Goal: Transaction & Acquisition: Purchase product/service

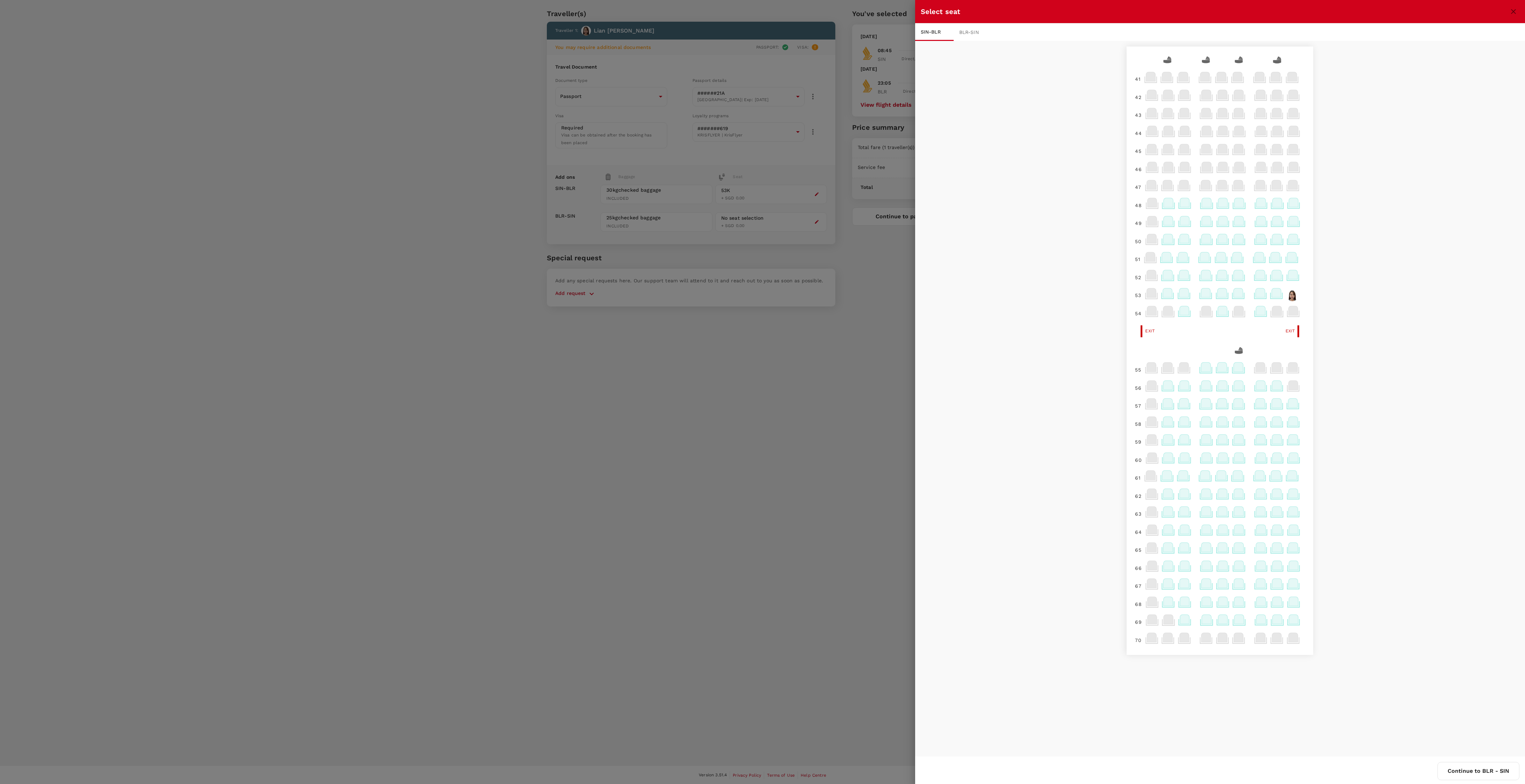
click at [1165, 293] on icon at bounding box center [1168, 292] width 9 height 9
click at [1293, 219] on icon at bounding box center [1293, 220] width 9 height 9
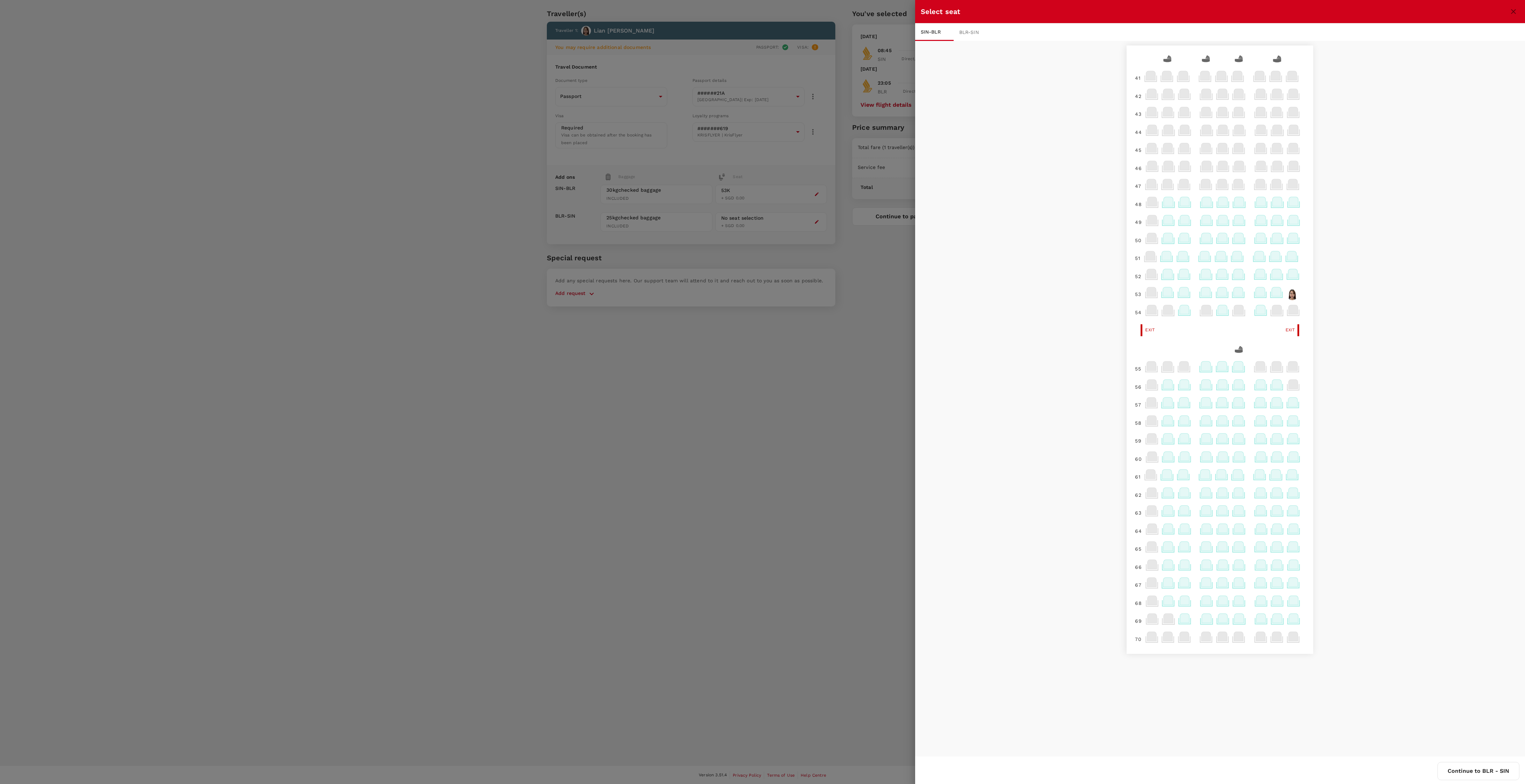
click at [1293, 219] on icon at bounding box center [1293, 220] width 9 height 9
click at [1369, 208] on div "Selected seat 49 K 0 [PERSON_NAME] Reselect" at bounding box center [1338, 194] width 105 height 36
click at [1371, 207] on p "Reselect" at bounding box center [1374, 204] width 21 height 7
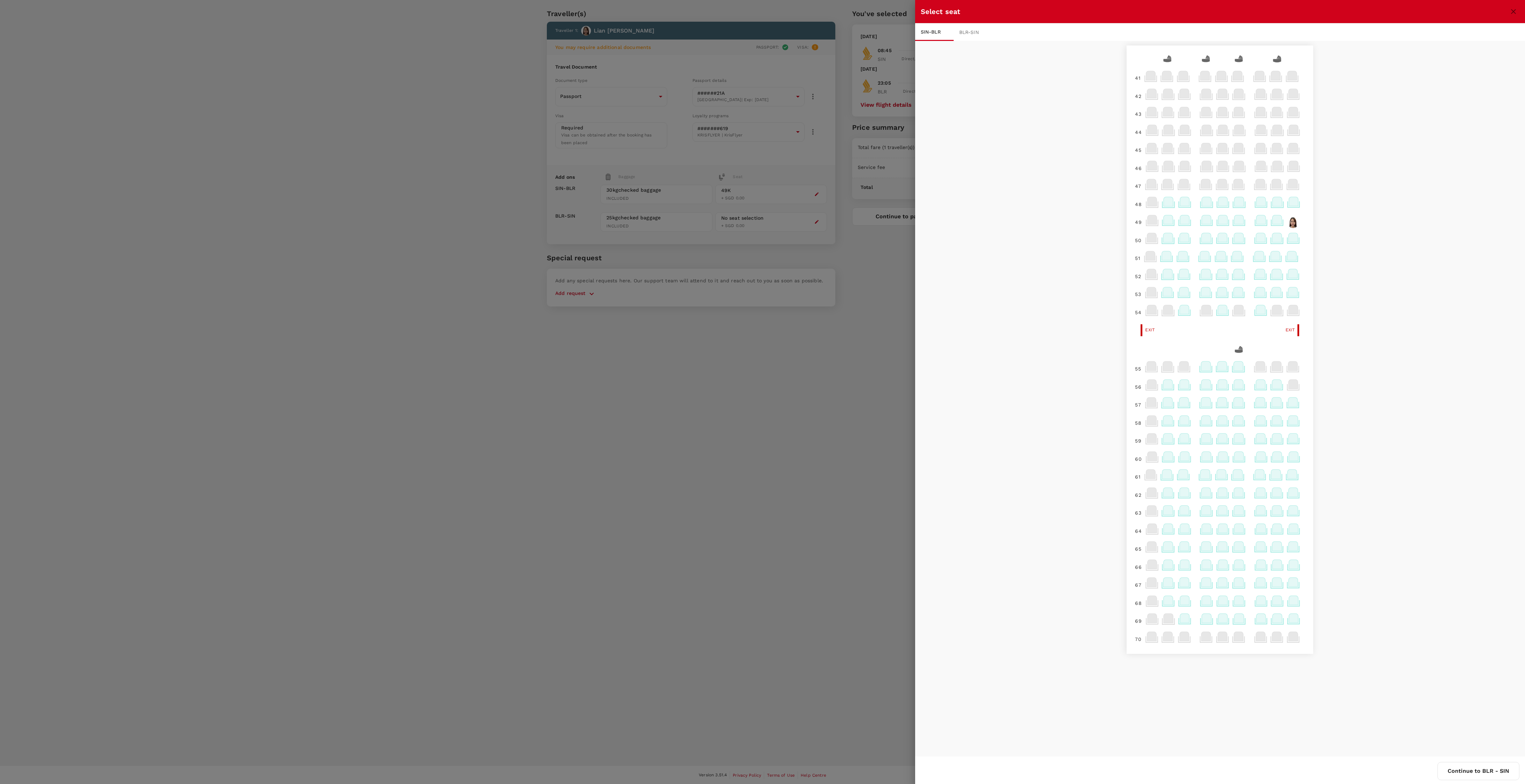
click at [832, 572] on div at bounding box center [762, 392] width 1525 height 784
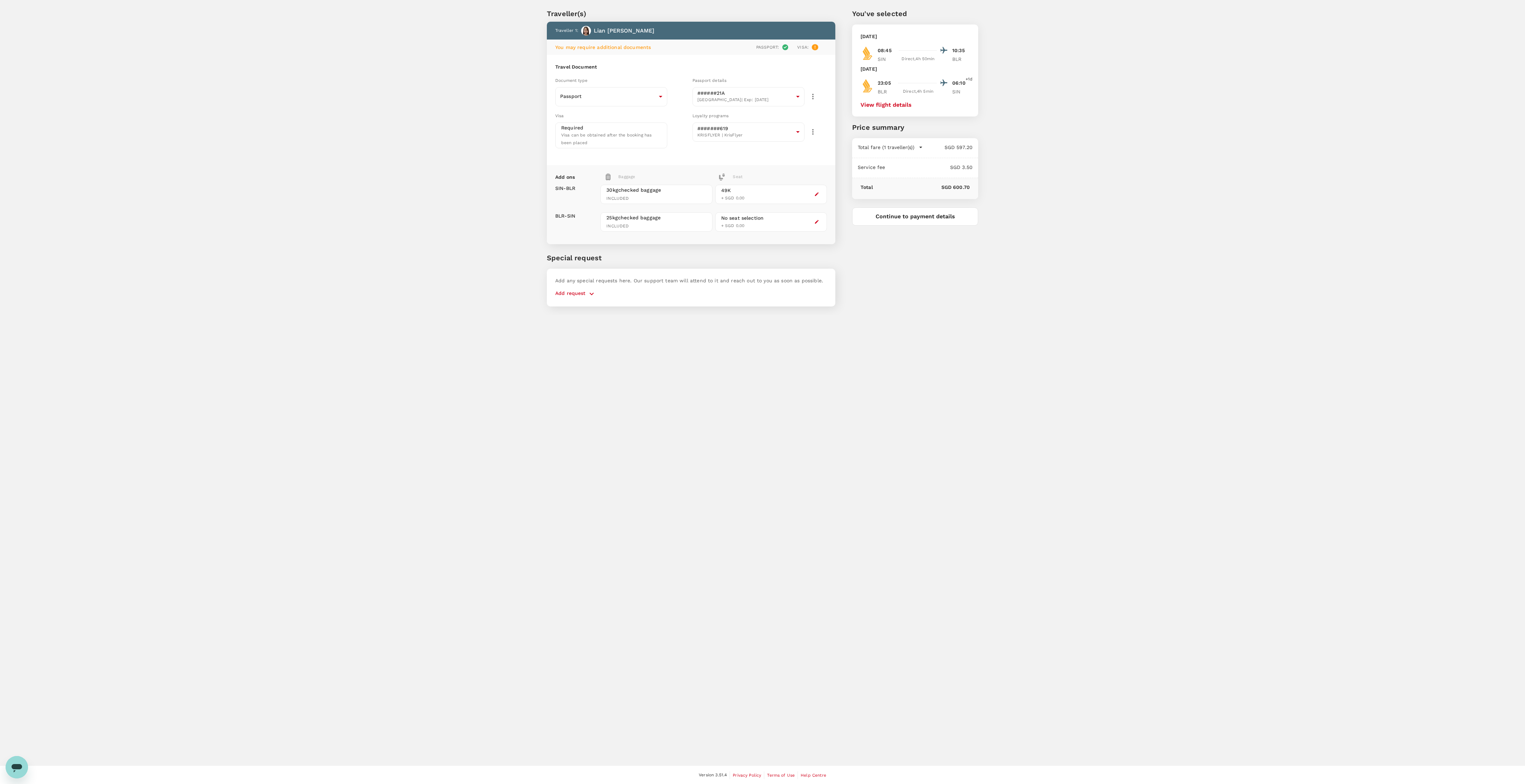
click at [755, 217] on div "No seat selection" at bounding box center [742, 218] width 43 height 7
click at [814, 218] on button "button" at bounding box center [816, 221] width 8 height 8
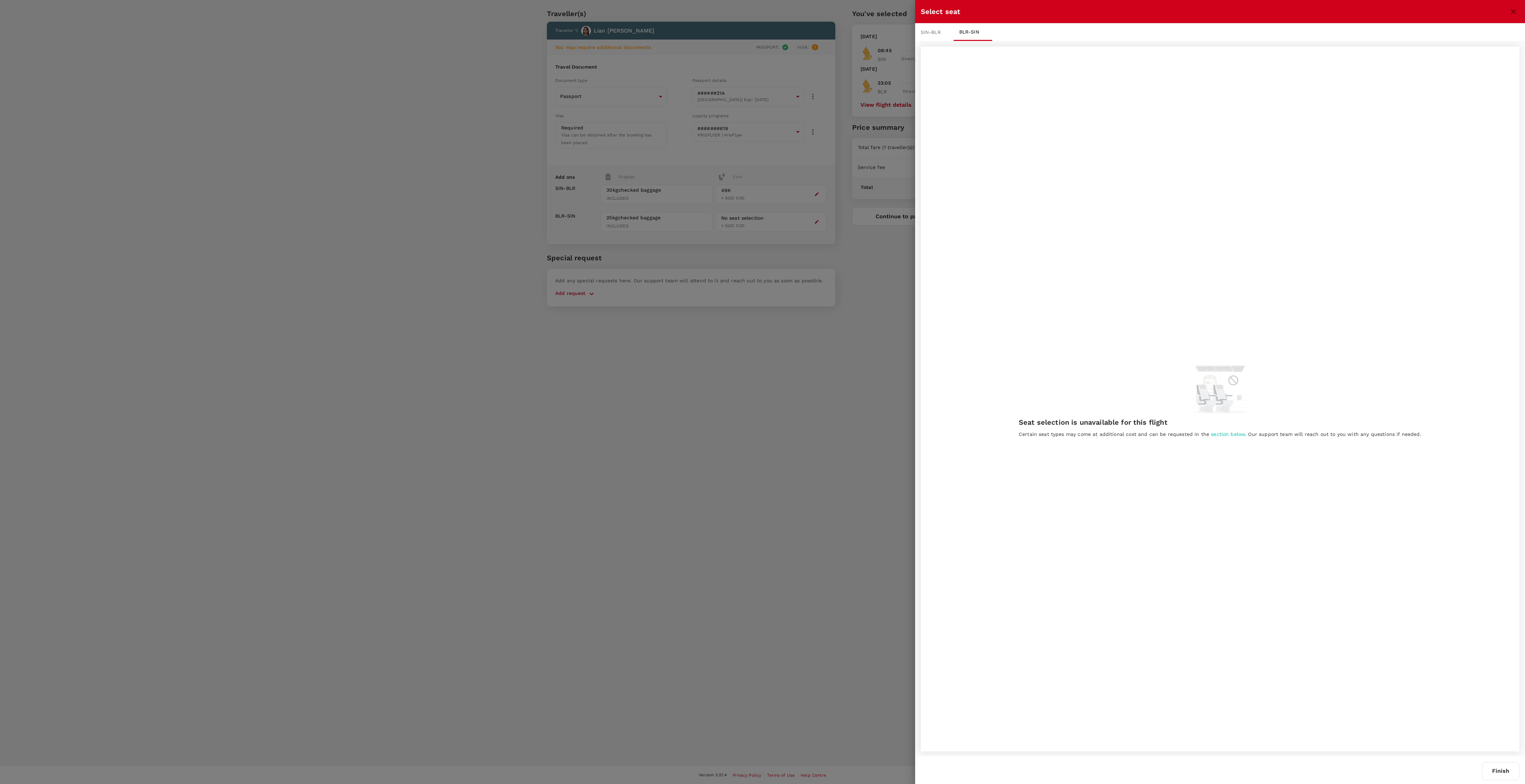
click at [834, 140] on div at bounding box center [762, 392] width 1525 height 784
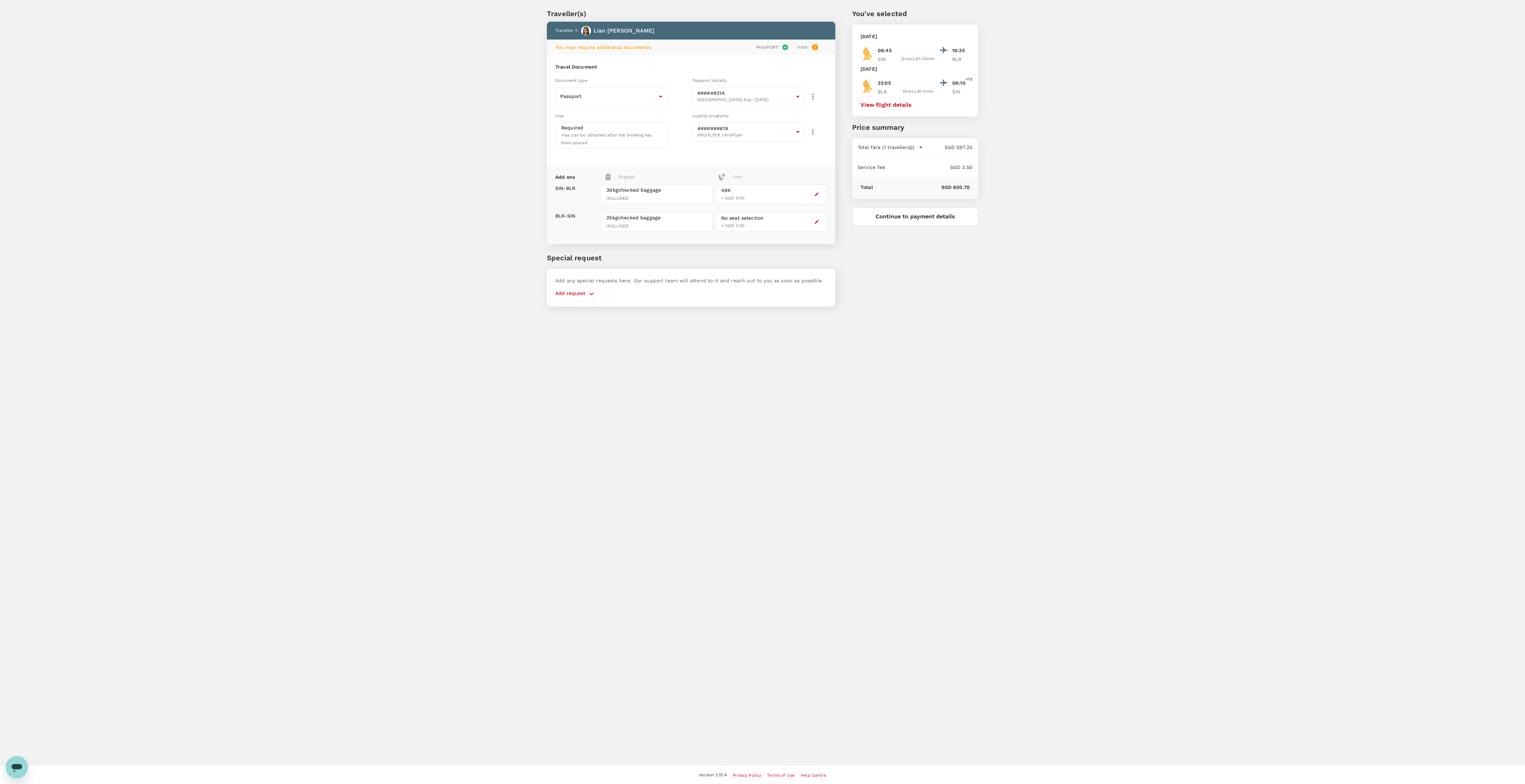
click at [811, 224] on div "No seat selection + SGD 0.00" at bounding box center [770, 221] width 111 height 20
click at [818, 221] on button "button" at bounding box center [816, 221] width 8 height 8
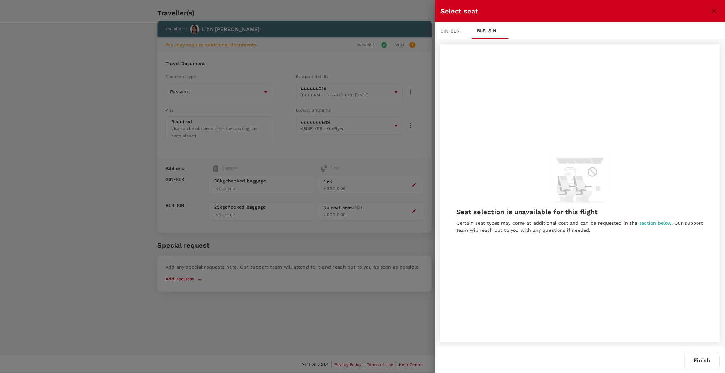
scroll to position [19, 0]
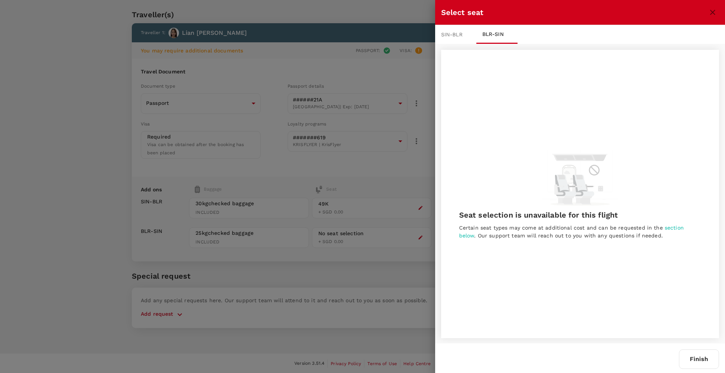
click at [687, 356] on button "Finish" at bounding box center [699, 358] width 40 height 19
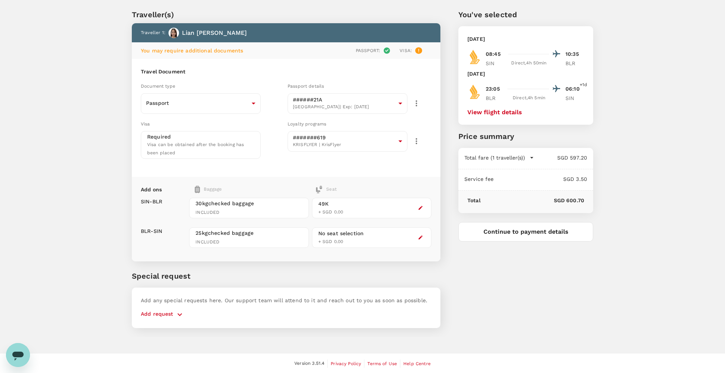
click at [540, 234] on button "Continue to payment details" at bounding box center [525, 231] width 135 height 19
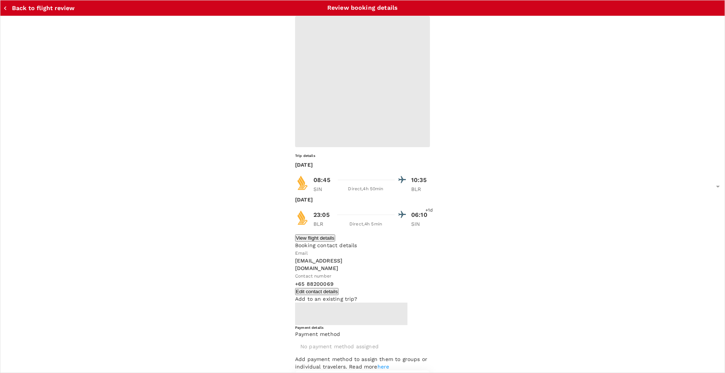
type input "9be03565-66ee-4886-9f8c-c8015ed65526"
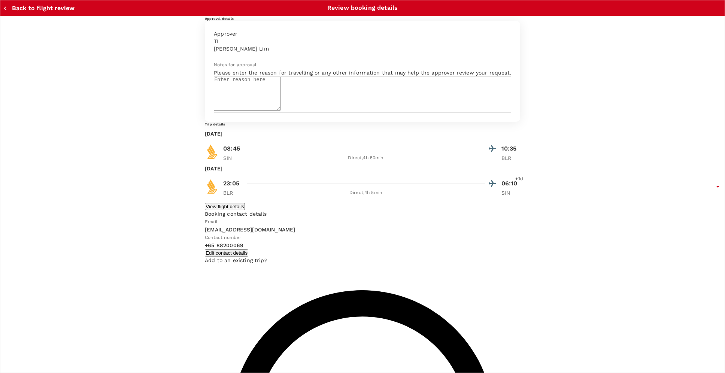
click at [280, 111] on textarea at bounding box center [247, 93] width 67 height 34
type textarea "India Excon Trip"
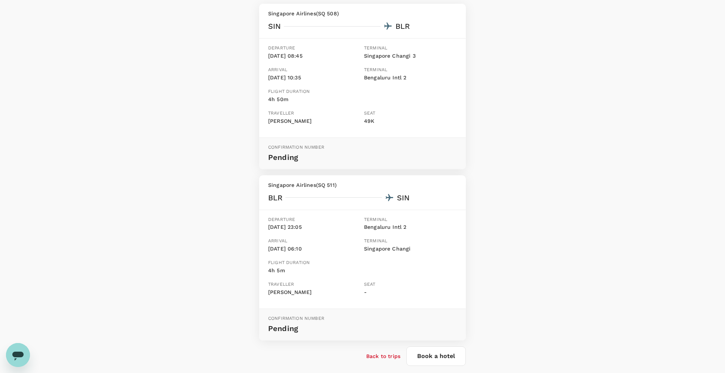
scroll to position [104, 0]
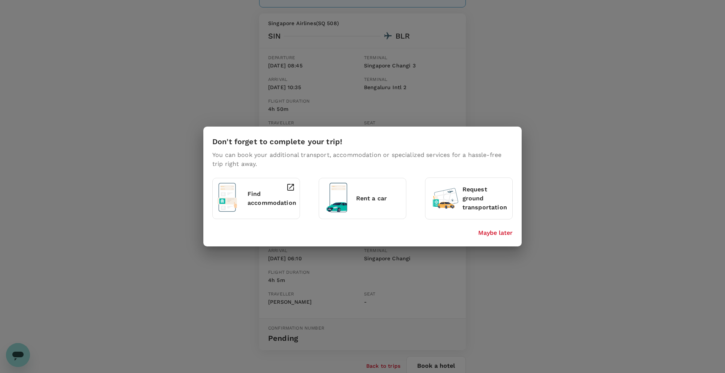
click at [499, 229] on p "Maybe later" at bounding box center [495, 232] width 34 height 9
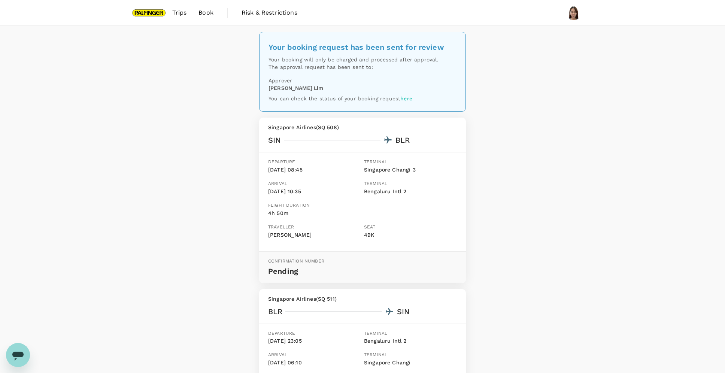
scroll to position [149, 0]
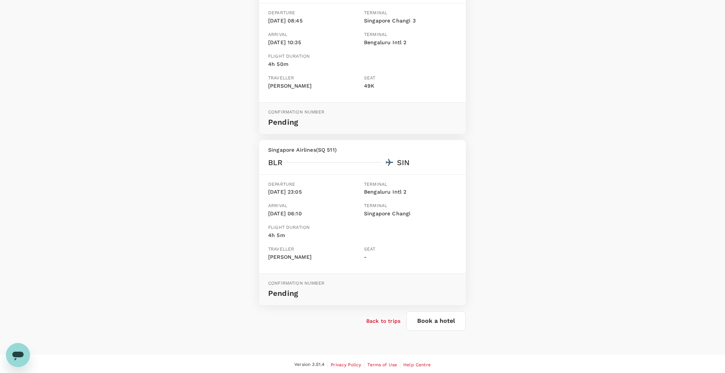
click at [391, 315] on div "Back to trips" at bounding box center [380, 317] width 40 height 13
click at [393, 320] on p "Back to trips" at bounding box center [383, 320] width 34 height 7
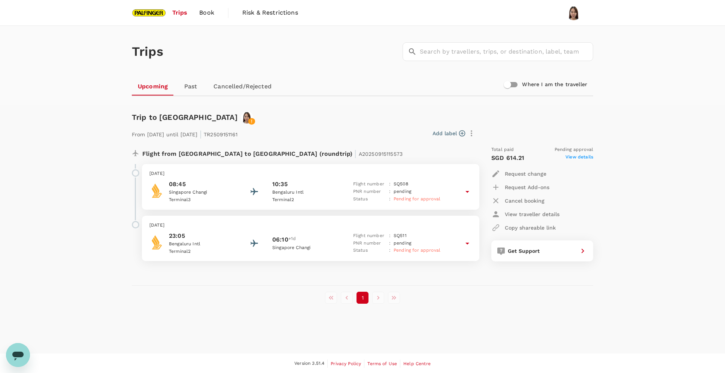
click at [464, 244] on icon at bounding box center [467, 243] width 9 height 9
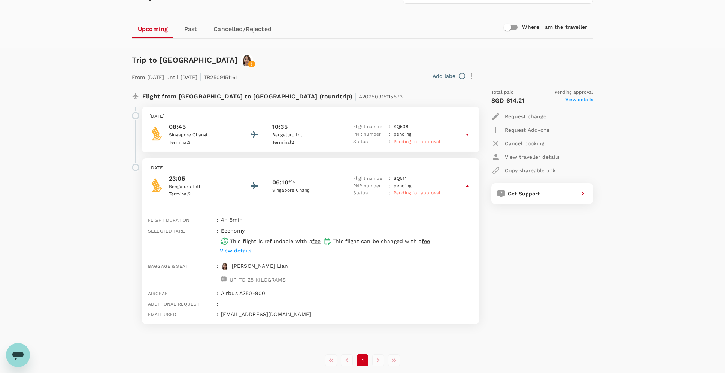
scroll to position [94, 0]
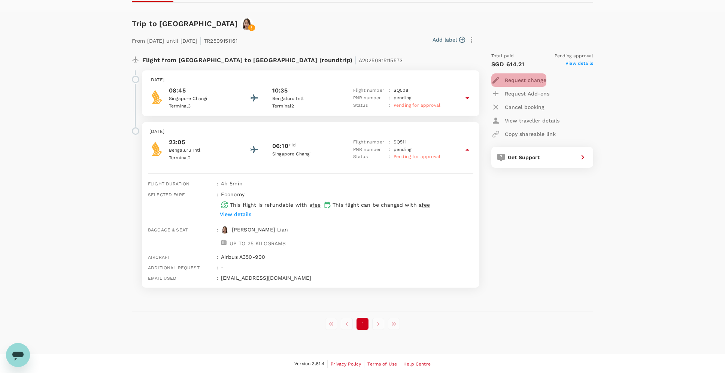
click at [493, 79] on icon "button" at bounding box center [495, 80] width 9 height 9
click at [514, 95] on li "Change travel dates" at bounding box center [533, 97] width 84 height 13
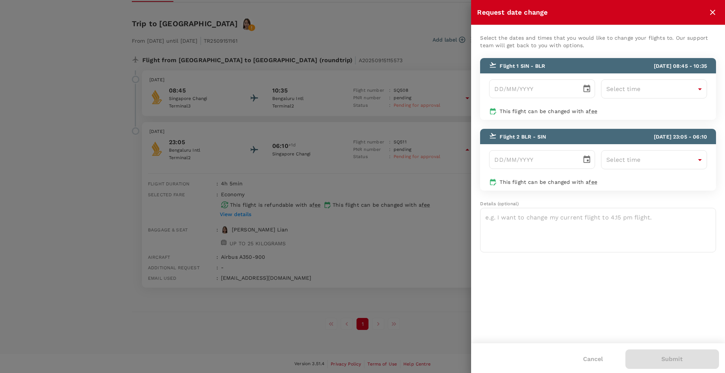
click at [434, 287] on div at bounding box center [362, 186] width 725 height 373
click at [712, 16] on icon "close" at bounding box center [712, 12] width 9 height 9
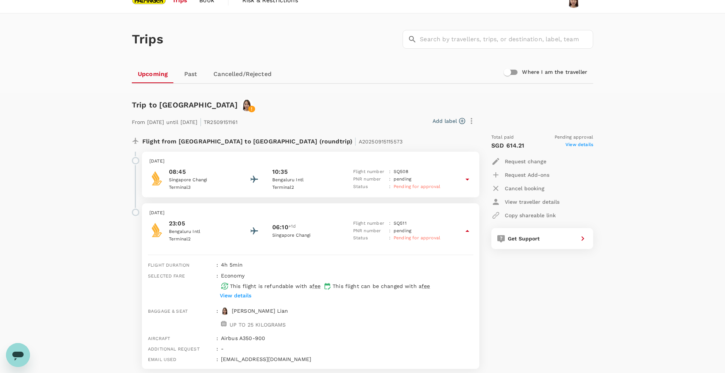
scroll to position [0, 0]
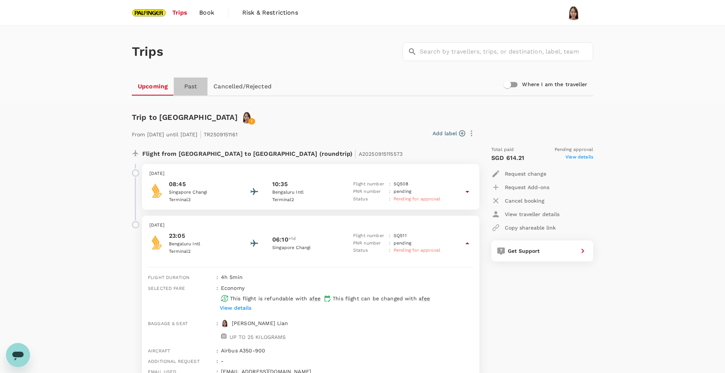
click at [191, 82] on link "Past" at bounding box center [191, 86] width 34 height 18
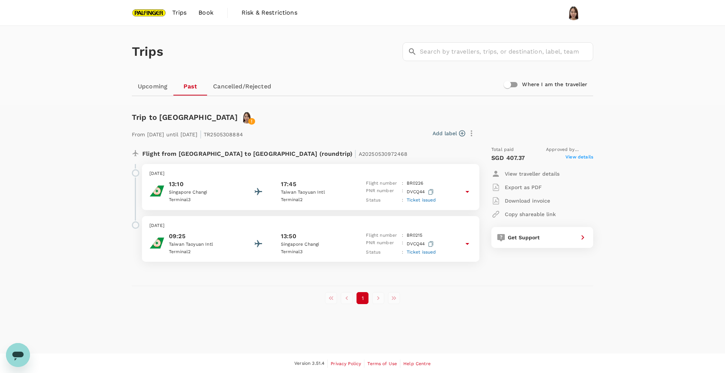
click at [237, 82] on link "Cancelled/Rejected" at bounding box center [242, 86] width 70 height 18
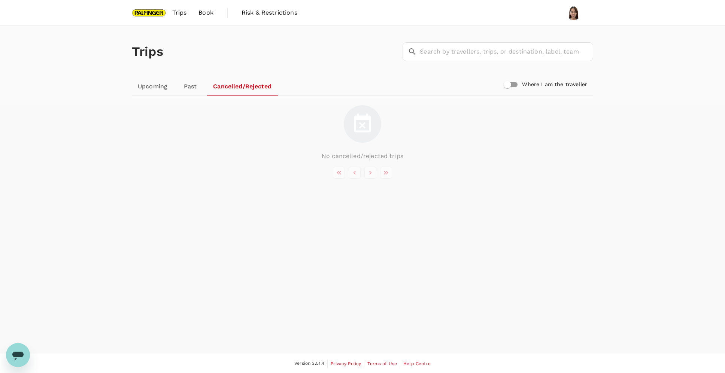
click at [188, 83] on link "Past" at bounding box center [190, 86] width 34 height 18
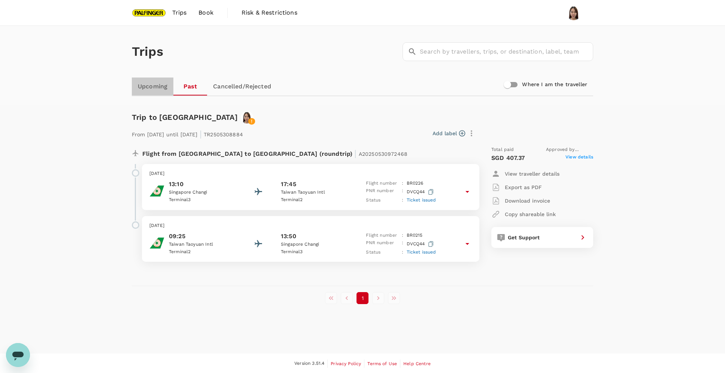
click at [159, 83] on link "Upcoming" at bounding box center [153, 86] width 42 height 18
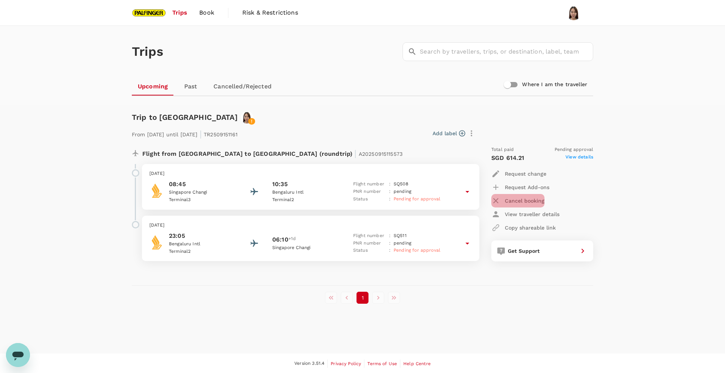
click at [521, 200] on p "Cancel booking" at bounding box center [525, 200] width 40 height 7
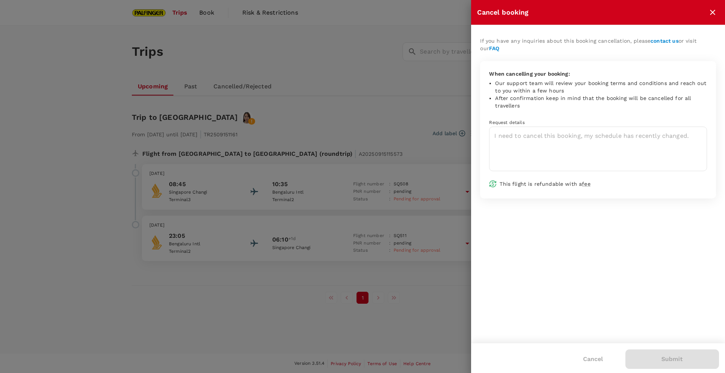
click at [410, 311] on div at bounding box center [362, 186] width 725 height 373
click at [714, 12] on icon "close" at bounding box center [712, 12] width 9 height 9
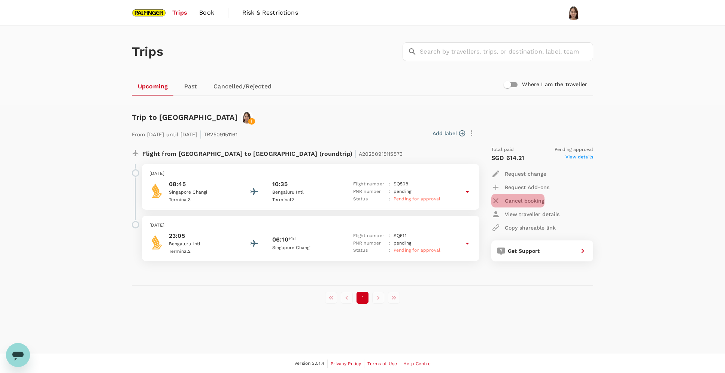
click at [519, 200] on p "Cancel booking" at bounding box center [525, 200] width 40 height 7
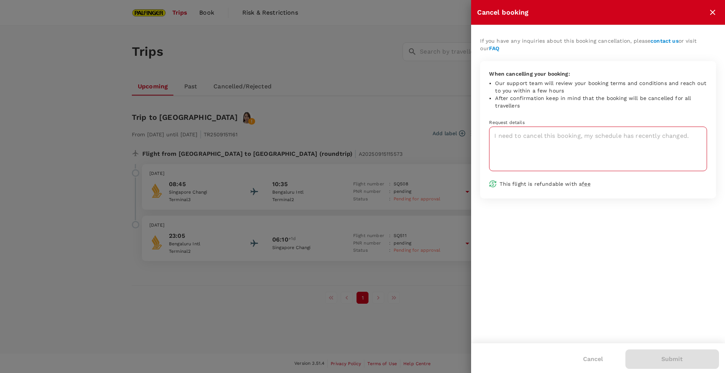
click at [529, 136] on textarea at bounding box center [598, 149] width 218 height 45
click at [418, 130] on div at bounding box center [362, 186] width 725 height 373
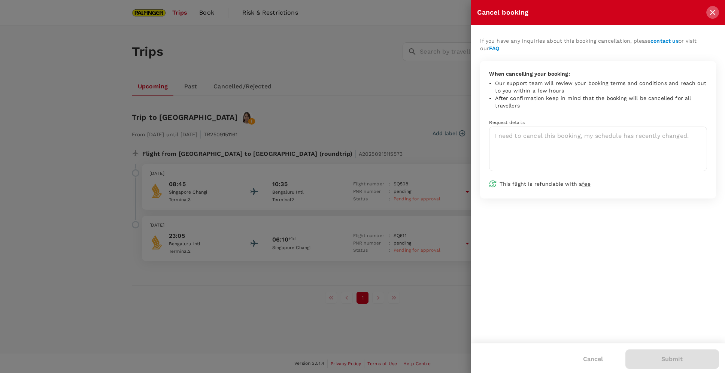
click at [714, 12] on icon "close" at bounding box center [712, 12] width 9 height 9
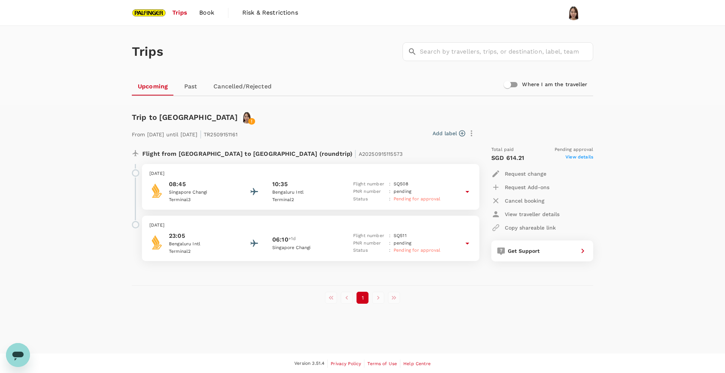
click at [209, 8] on span "Book" at bounding box center [206, 12] width 15 height 9
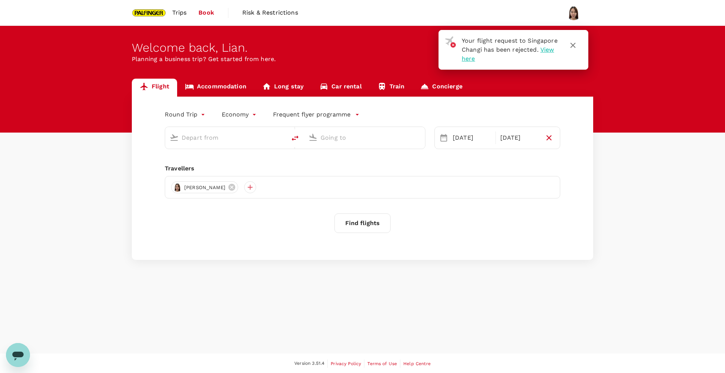
type input "Singapore Changi (SIN)"
type input "Bangalore, India (any)"
type input "Singapore Changi (SIN)"
type input "Bangalore, India (any)"
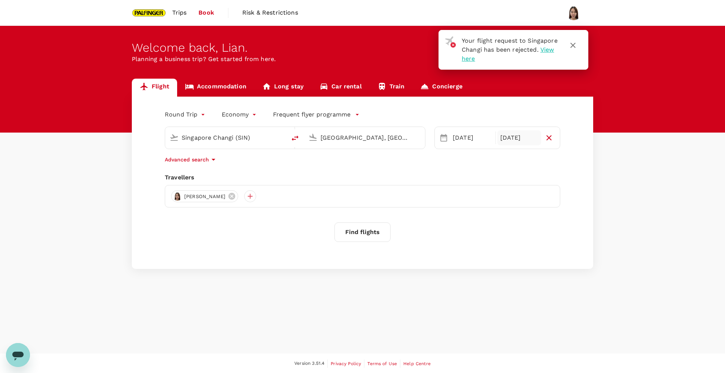
click at [518, 134] on div "13 Dec" at bounding box center [519, 137] width 44 height 15
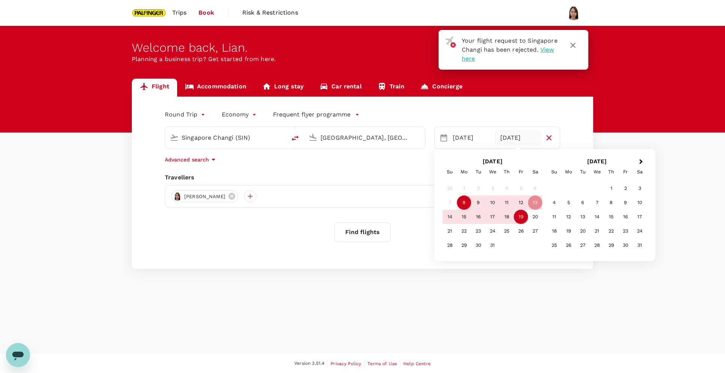
click at [521, 209] on div "12" at bounding box center [521, 202] width 14 height 14
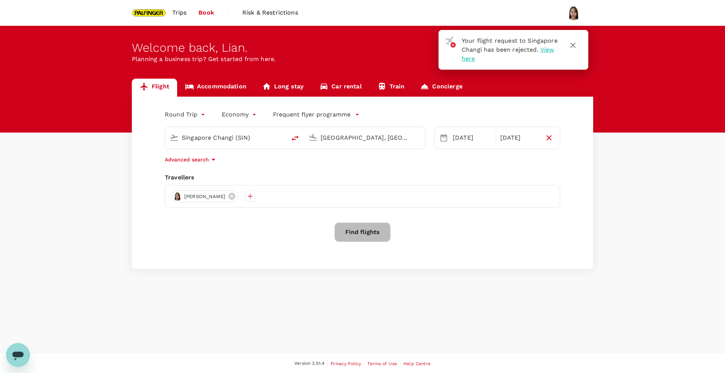
click at [370, 227] on button "Find flights" at bounding box center [362, 231] width 56 height 19
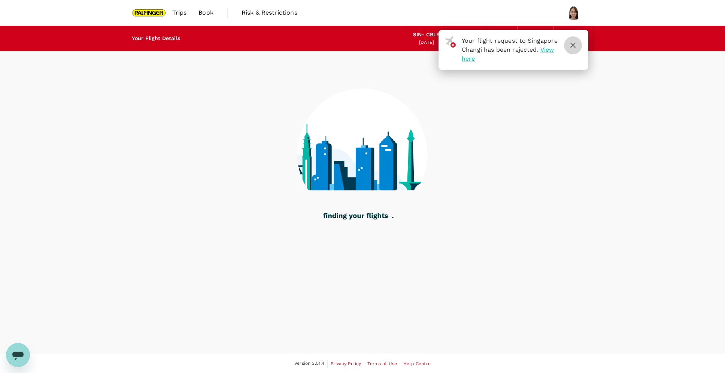
click at [575, 46] on icon "button" at bounding box center [572, 45] width 9 height 9
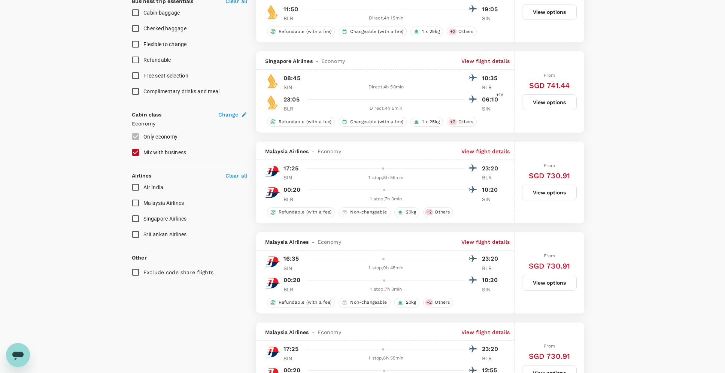
scroll to position [312, 0]
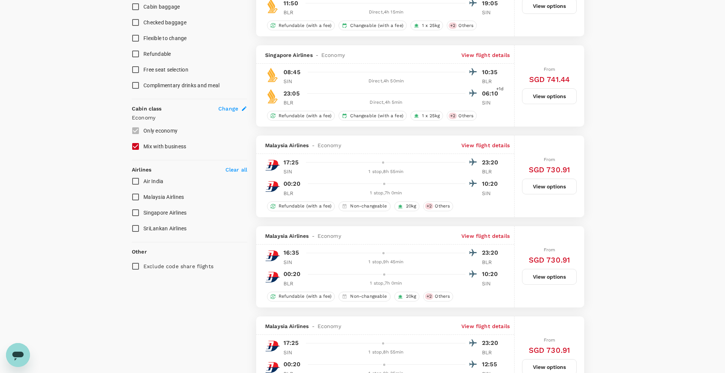
type input "1315"
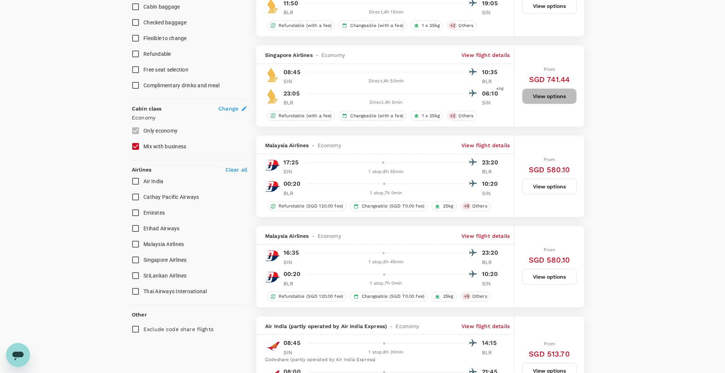
click at [537, 93] on button "View options" at bounding box center [549, 96] width 55 height 16
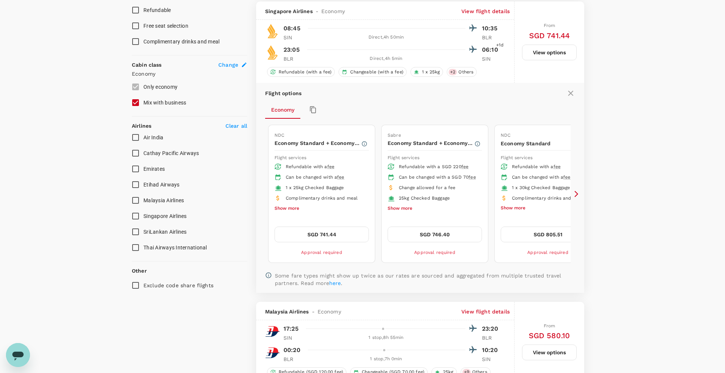
scroll to position [356, 0]
click at [359, 226] on button "SGD 741.44" at bounding box center [321, 234] width 94 height 16
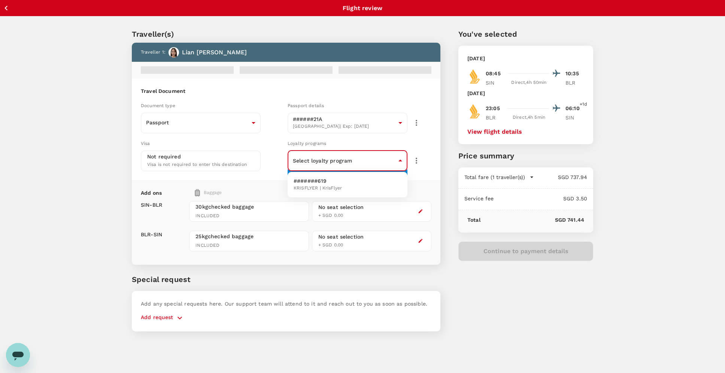
click at [362, 151] on body "Back to flight results Flight review Traveller(s) Traveller 1 : Lian Qi Lia Tra…" at bounding box center [362, 196] width 725 height 393
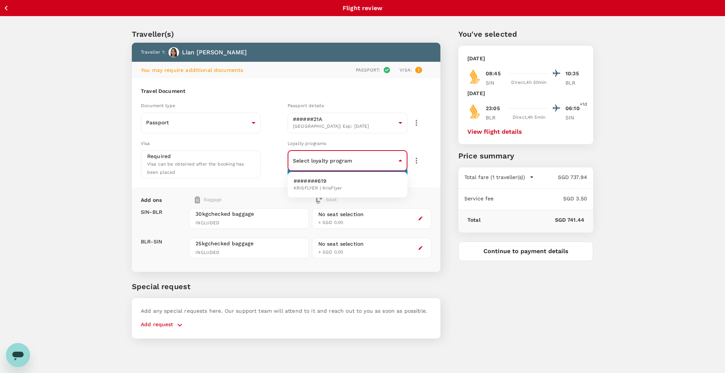
click at [363, 188] on li "#######619 KRISFLYER | KrisFlyer" at bounding box center [348, 184] width 120 height 19
type input "788ac845-f7a3-41f1-89d4-c1e5fb08d50f"
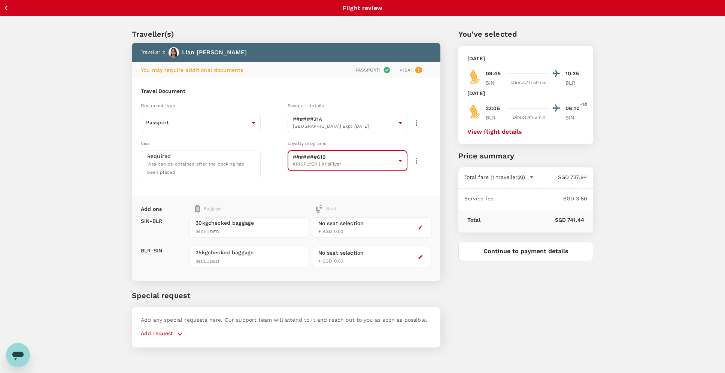
scroll to position [19, 0]
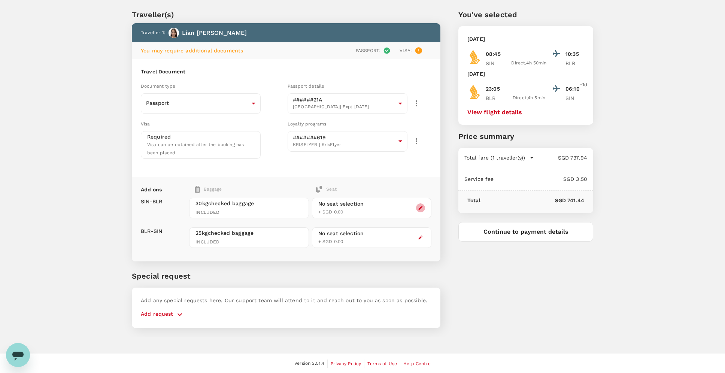
click at [420, 205] on icon "button" at bounding box center [420, 207] width 5 height 5
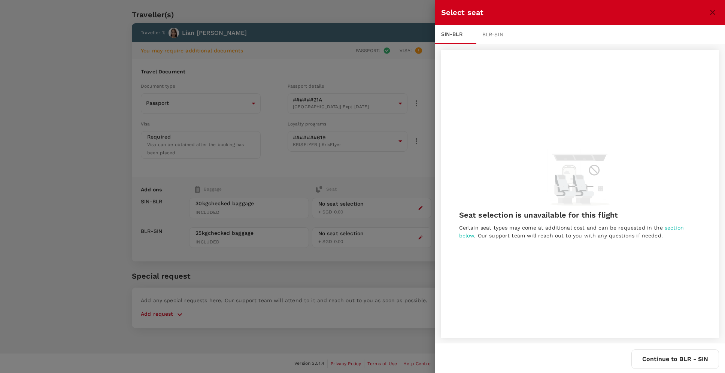
click at [674, 229] on span "section below" at bounding box center [571, 231] width 225 height 13
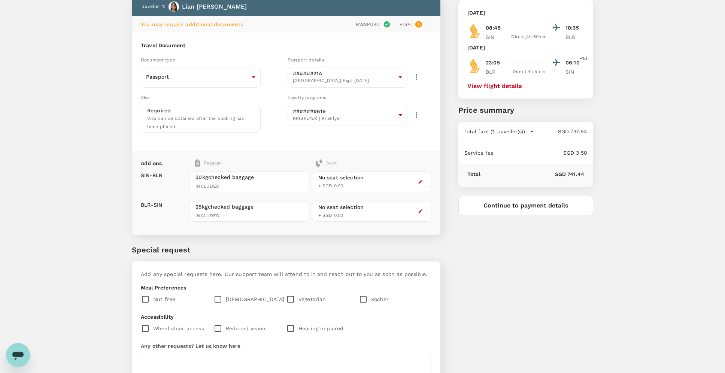
scroll to position [120, 0]
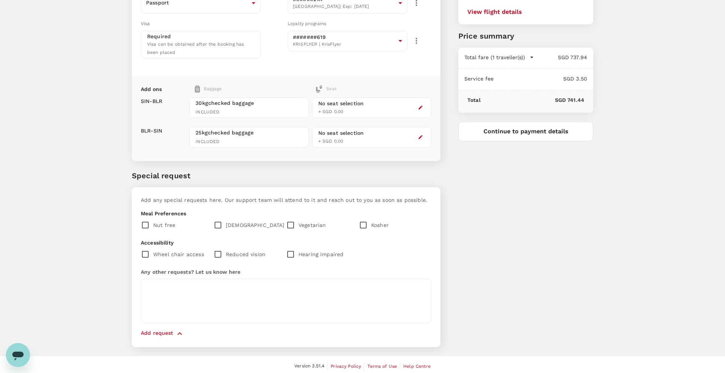
click at [487, 201] on div "You've selected Monday, 08 Dec 2025 08:45 10:35 SIN Direct , 4h 50min BLR Frida…" at bounding box center [516, 123] width 153 height 465
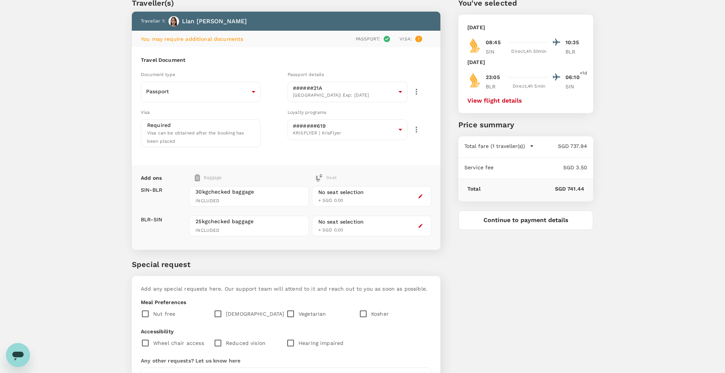
scroll to position [25, 0]
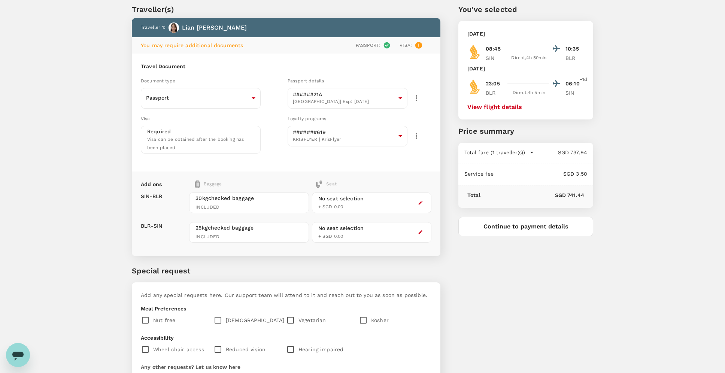
click at [414, 199] on div "No seat selection + SGD 0.00" at bounding box center [371, 202] width 119 height 21
click at [421, 201] on icon "button" at bounding box center [421, 203] width 4 height 4
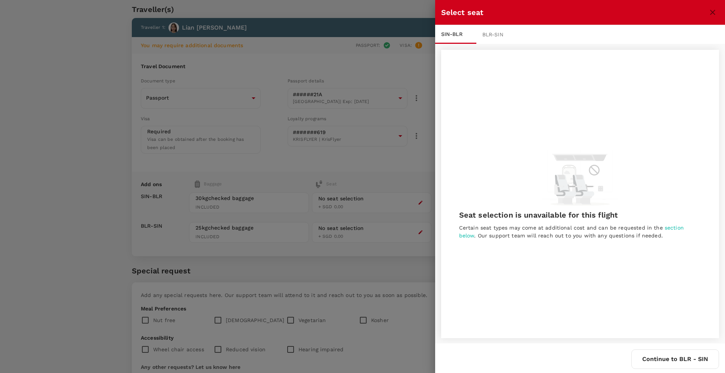
click at [493, 39] on div "BLR - SIN" at bounding box center [496, 34] width 41 height 19
click at [471, 37] on div "SIN - BLR" at bounding box center [455, 34] width 41 height 19
click at [80, 253] on div at bounding box center [362, 186] width 725 height 373
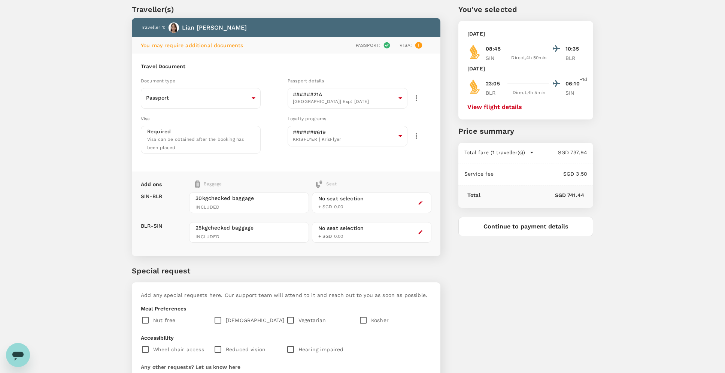
click at [499, 106] on button "View flight details" at bounding box center [494, 107] width 55 height 7
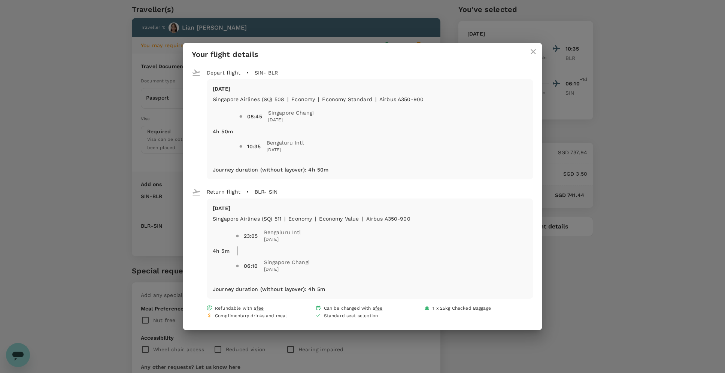
click at [626, 122] on div "Your flight details Depart flight SIN - BLR Mon, 08 Dec Singapore Airlines (SQ)…" at bounding box center [362, 186] width 725 height 373
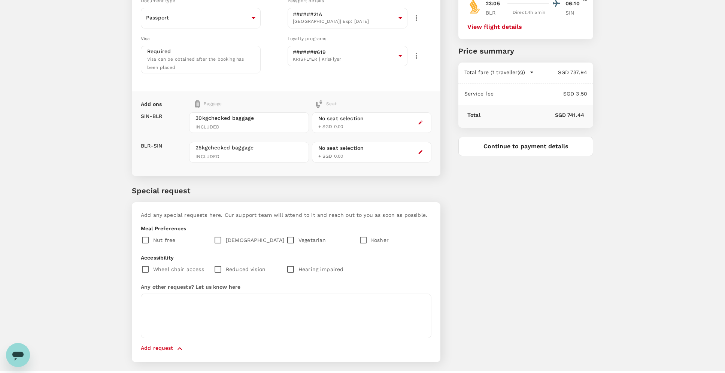
scroll to position [120, 0]
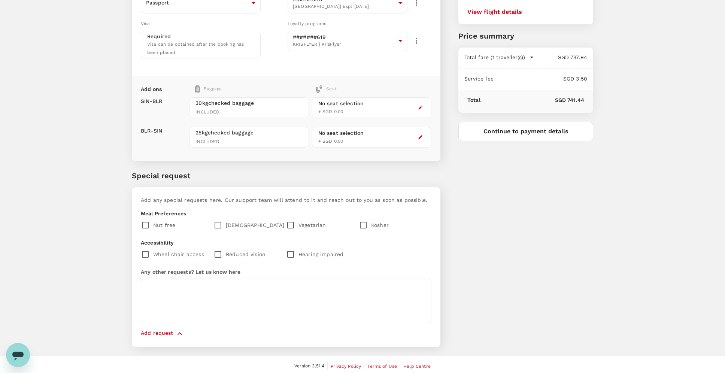
click at [509, 133] on button "Continue to payment details" at bounding box center [525, 131] width 135 height 19
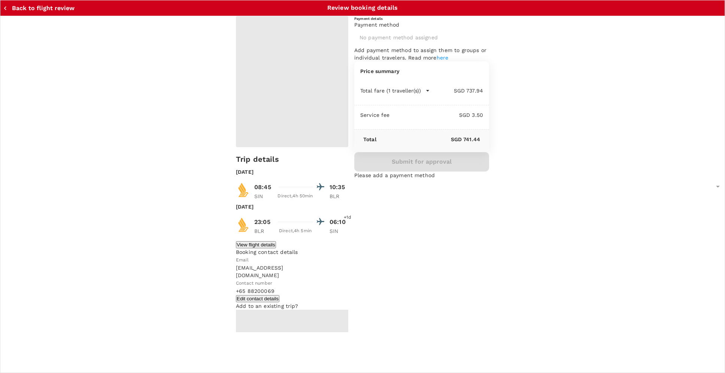
type input "9be03565-66ee-4886-9f8c-c8015ed65526"
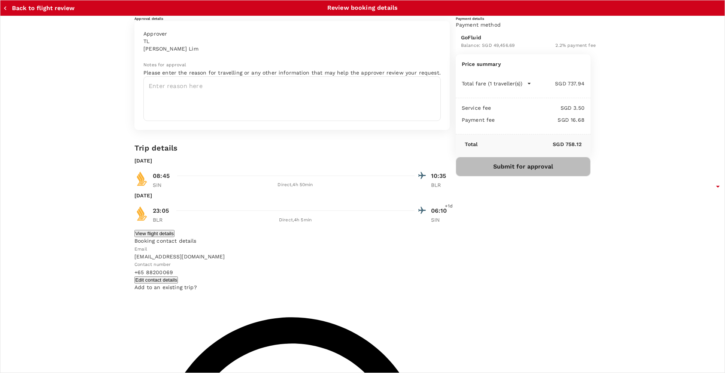
click at [524, 176] on button "Submit for approval" at bounding box center [523, 166] width 135 height 19
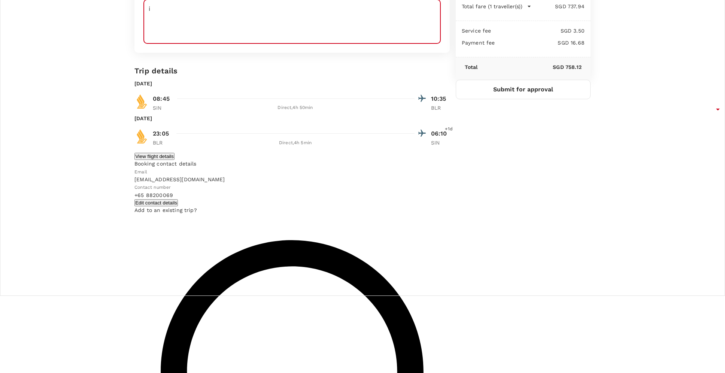
scroll to position [68, 0]
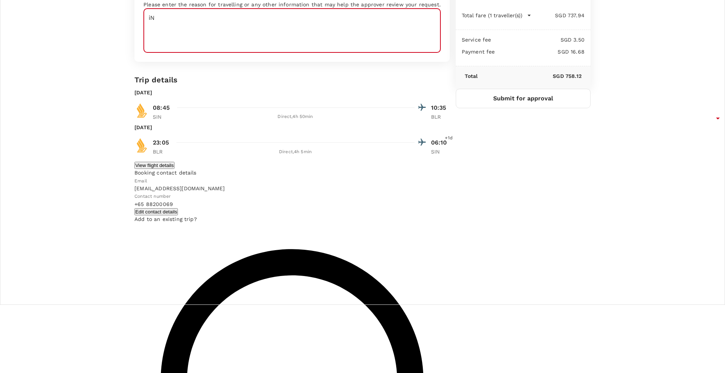
type textarea "i"
type textarea "India Excon Trip"
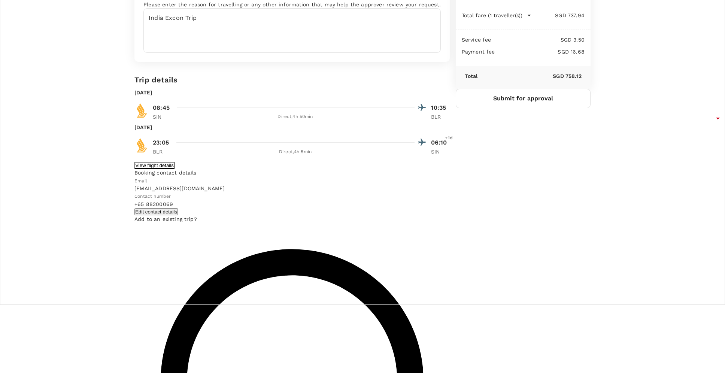
click at [174, 169] on button "View flight details" at bounding box center [154, 165] width 40 height 7
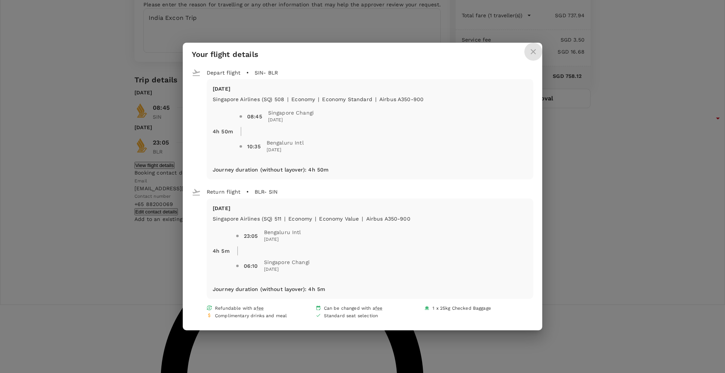
click at [535, 50] on icon "close" at bounding box center [533, 51] width 9 height 9
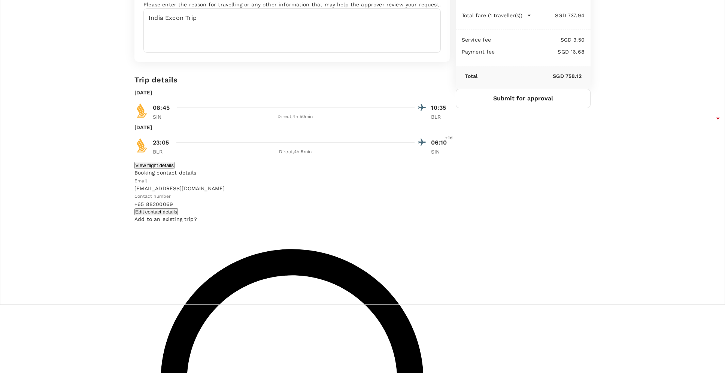
click at [508, 108] on button "Submit for approval" at bounding box center [523, 98] width 135 height 19
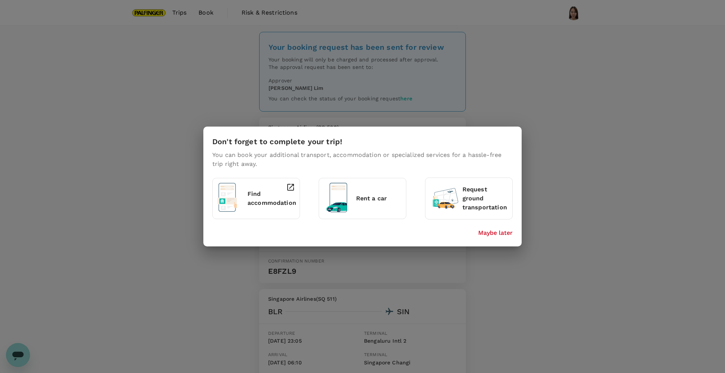
click at [498, 232] on p "Maybe later" at bounding box center [495, 232] width 34 height 9
